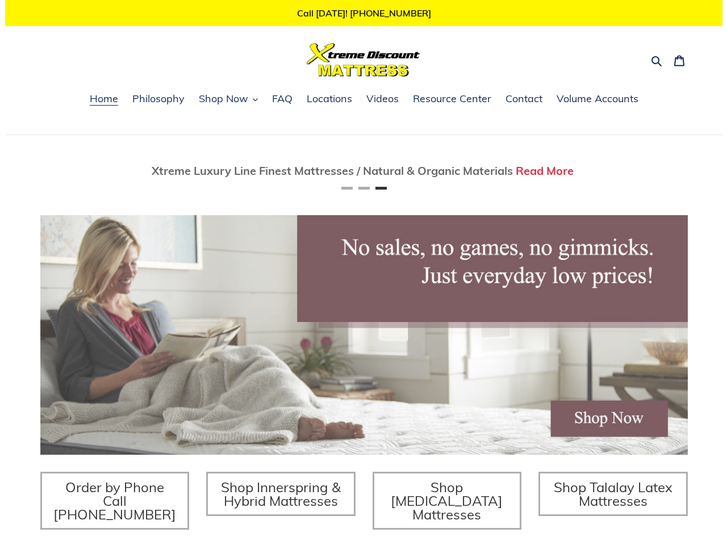
scroll to position [0, 1295]
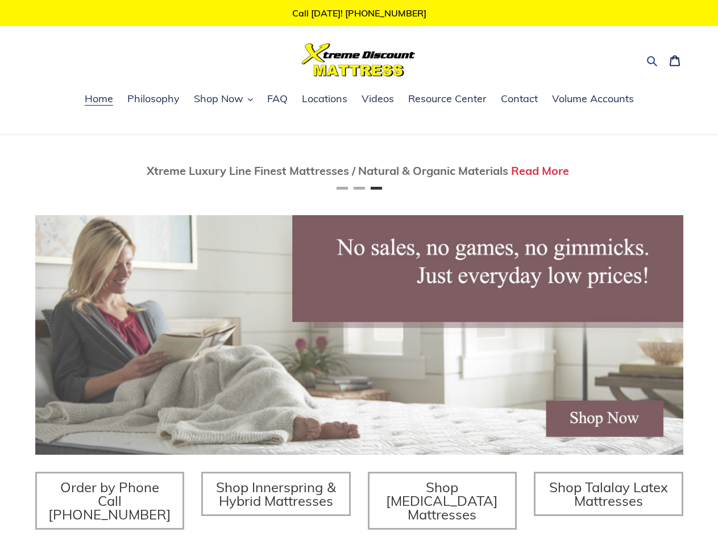
click at [652, 60] on icon "button" at bounding box center [651, 60] width 11 height 11
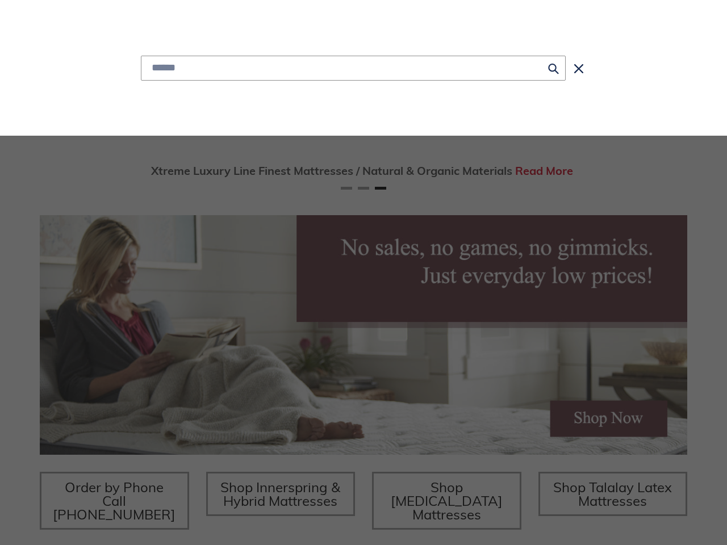
click at [223, 100] on div "Submit Close search" at bounding box center [363, 68] width 665 height 136
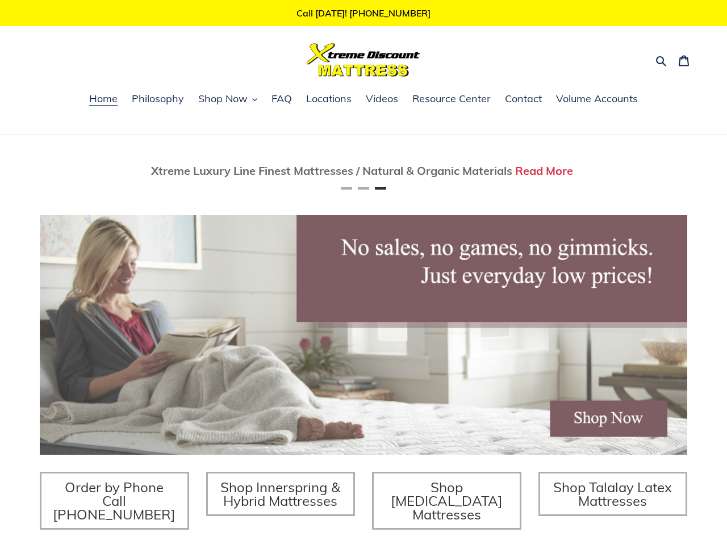
click at [0, 172] on div "Twin Mattress (Coil Spring Unit) Only $69! Shop Now Fully Adjustable Queen Base…" at bounding box center [363, 390] width 727 height 511
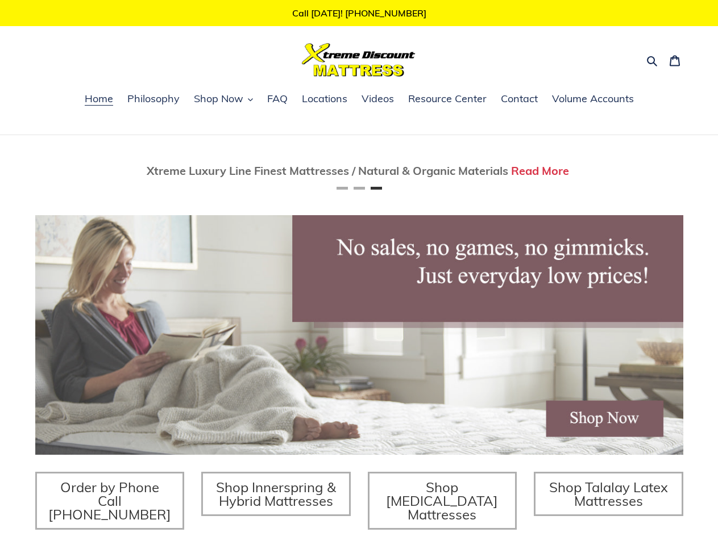
click at [18, 172] on div "Twin Mattress (Coil Spring Unit) Only $69! Shop Now Fully Adjustable Queen Base…" at bounding box center [359, 390] width 718 height 511
click at [22, 172] on div "Twin Mattress (Coil Spring Unit) Only $69! Shop Now Fully Adjustable Queen Base…" at bounding box center [359, 390] width 718 height 511
click at [359, 172] on span "Xtreme Luxury Line Finest Mattresses / Natural & Organic Materials" at bounding box center [327, 171] width 361 height 14
click at [69, 172] on button "Previous" at bounding box center [69, 171] width 23 height 23
click at [649, 172] on button "Next" at bounding box center [648, 171] width 23 height 23
